Goal: Task Accomplishment & Management: Manage account settings

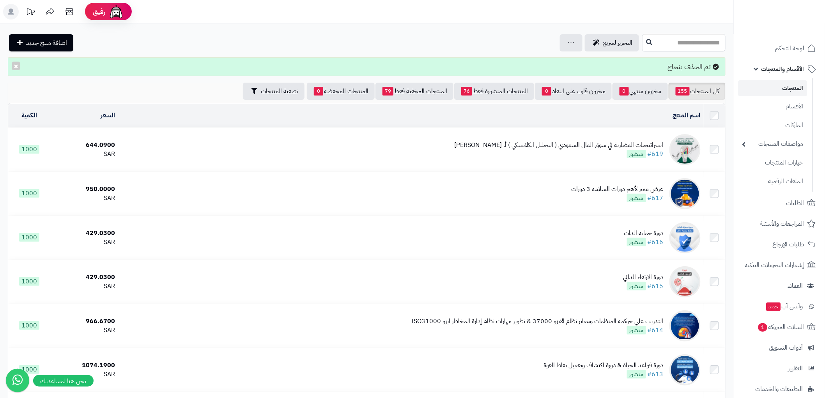
click at [778, 68] on span "الأقسام والمنتجات" at bounding box center [782, 69] width 43 height 11
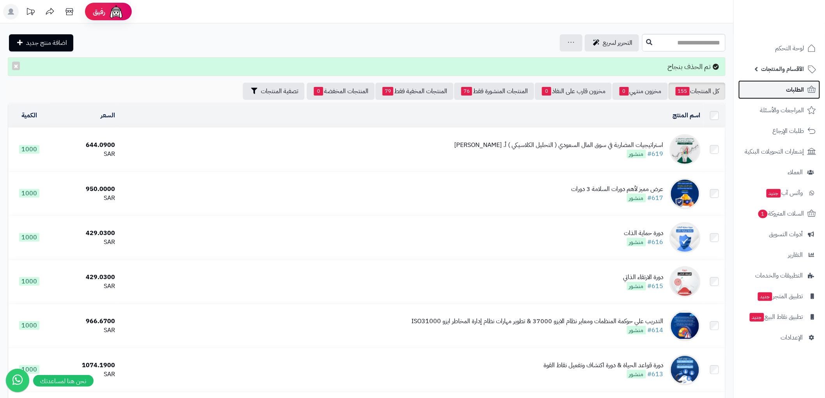
click at [794, 89] on span "الطلبات" at bounding box center [795, 89] width 18 height 11
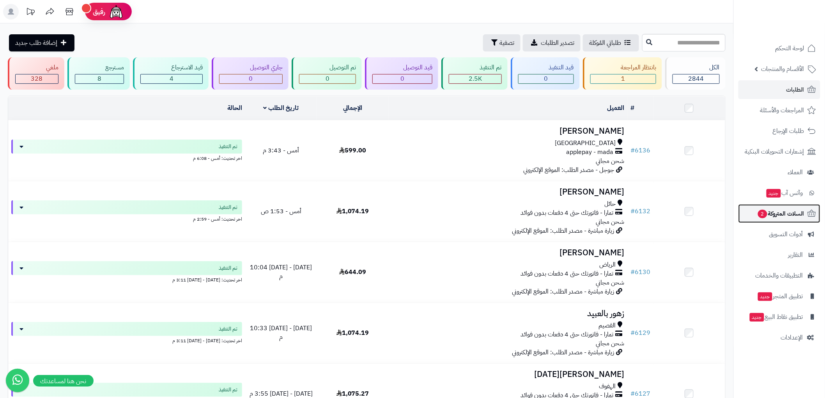
click at [790, 213] on span "السلات المتروكة 2" at bounding box center [780, 213] width 47 height 11
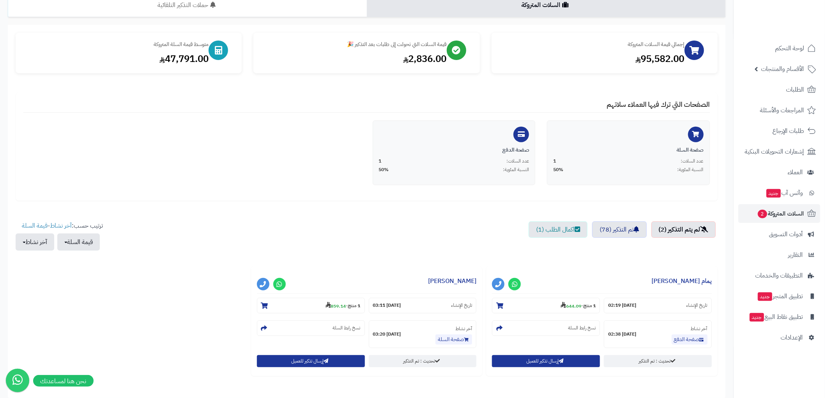
scroll to position [87, 0]
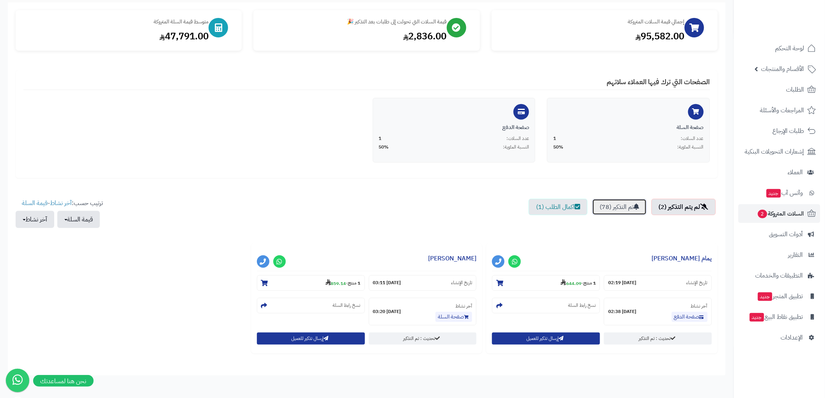
click at [629, 207] on link "تم التذكير (78)" at bounding box center [619, 207] width 55 height 16
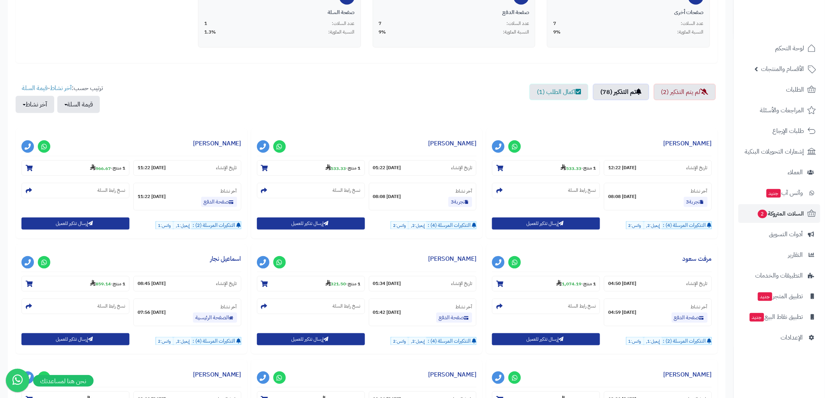
scroll to position [173, 0]
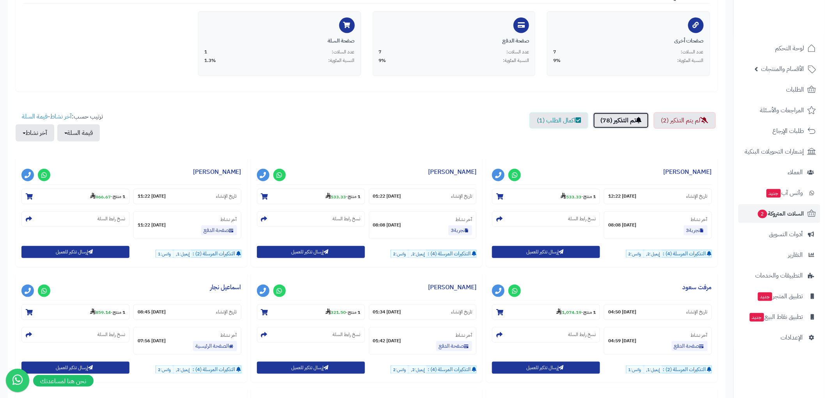
click at [617, 118] on link "تم التذكير (78)" at bounding box center [621, 120] width 56 height 16
click at [612, 117] on link "تم التذكير (78)" at bounding box center [621, 120] width 56 height 16
click at [556, 123] on link "اكمال الطلب (1)" at bounding box center [558, 120] width 59 height 16
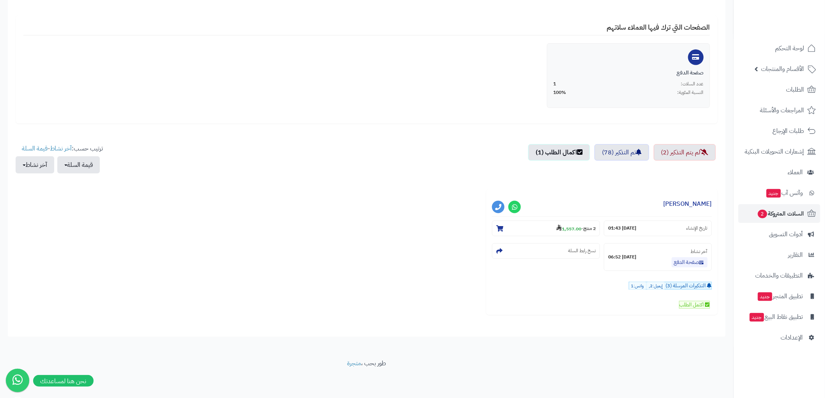
scroll to position [141, 0]
click at [633, 150] on link "تم التذكير (78)" at bounding box center [621, 152] width 55 height 16
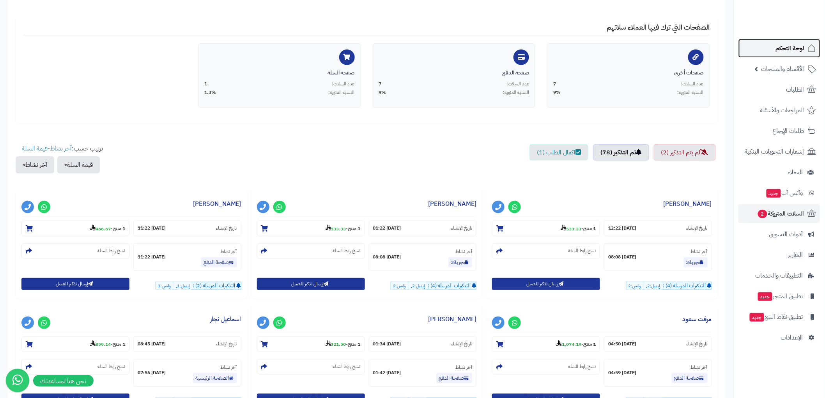
click at [775, 55] on link "لوحة التحكم" at bounding box center [779, 48] width 82 height 19
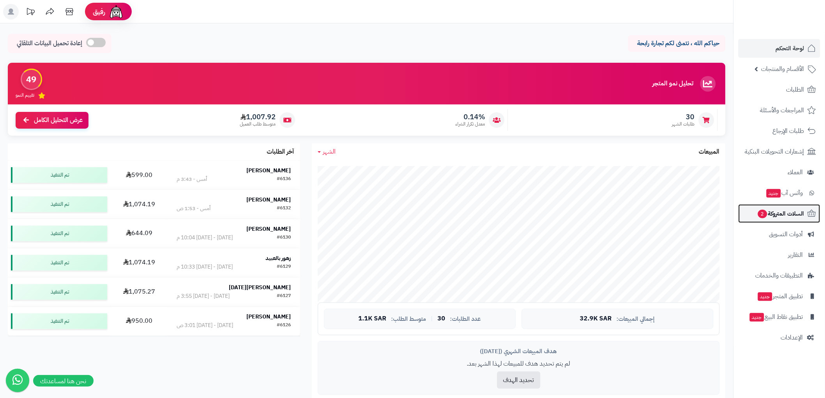
click at [791, 217] on span "السلات المتروكة 2" at bounding box center [780, 213] width 47 height 11
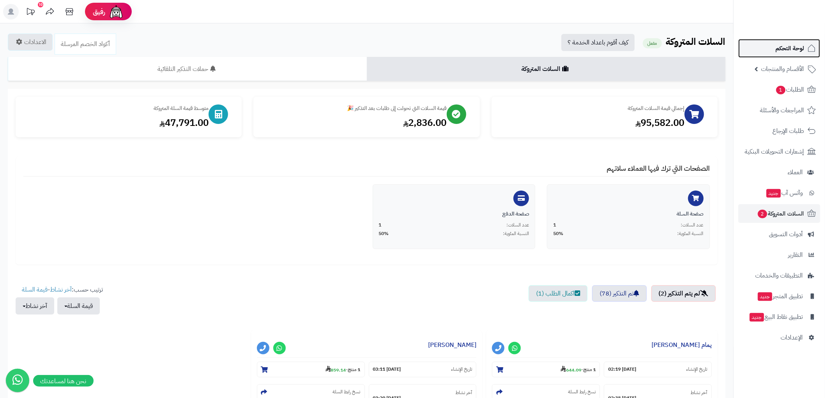
click at [794, 48] on span "لوحة التحكم" at bounding box center [790, 48] width 28 height 11
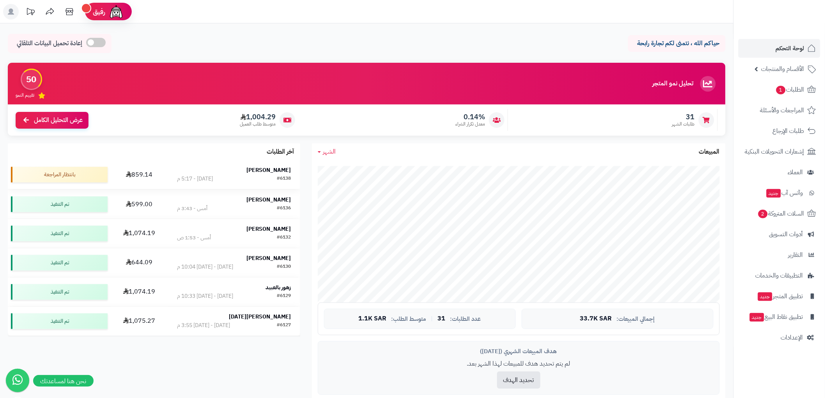
click at [275, 166] on strong "[PERSON_NAME]" at bounding box center [269, 170] width 44 height 8
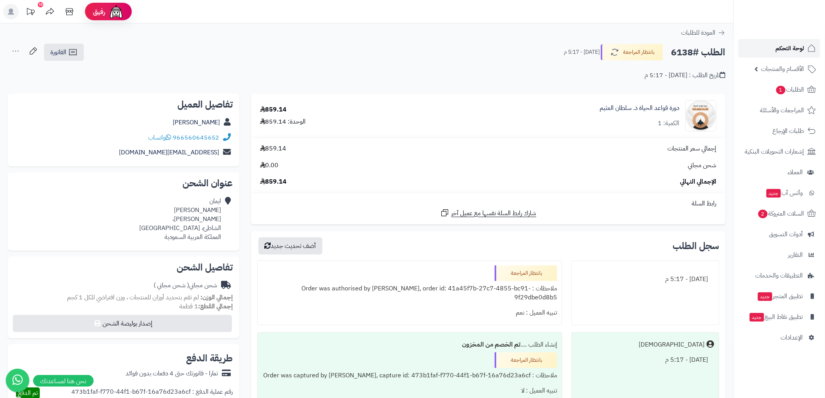
click at [780, 48] on span "لوحة التحكم" at bounding box center [790, 48] width 28 height 11
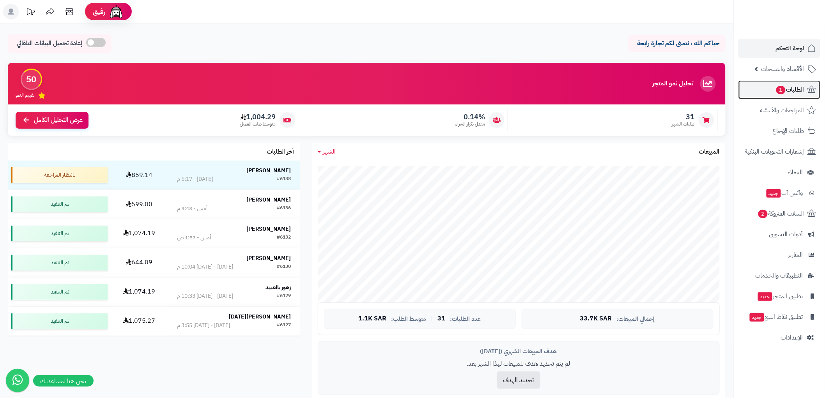
click at [781, 87] on span "1" at bounding box center [780, 90] width 9 height 9
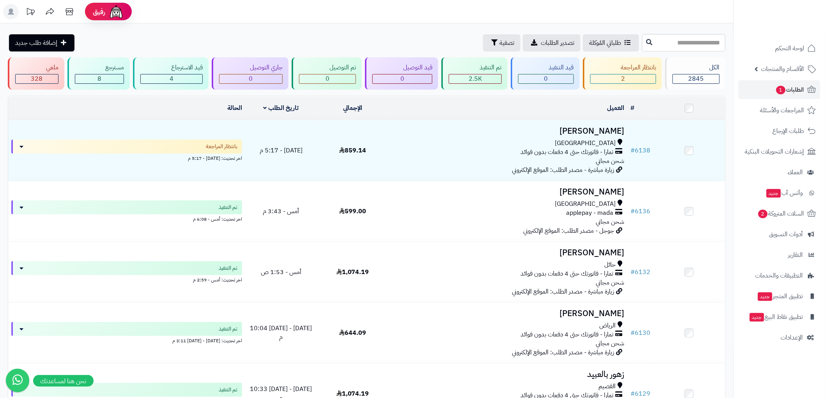
scroll to position [348, 0]
